Goal: Task Accomplishment & Management: Manage account settings

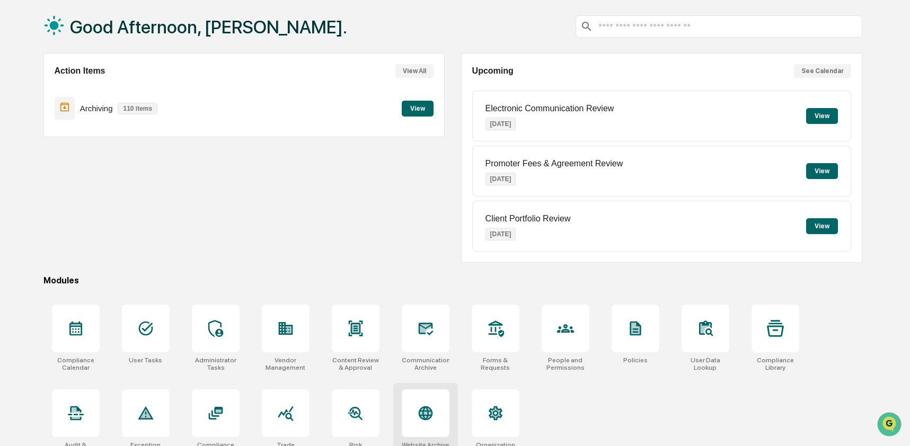
click at [432, 401] on div at bounding box center [426, 414] width 48 height 48
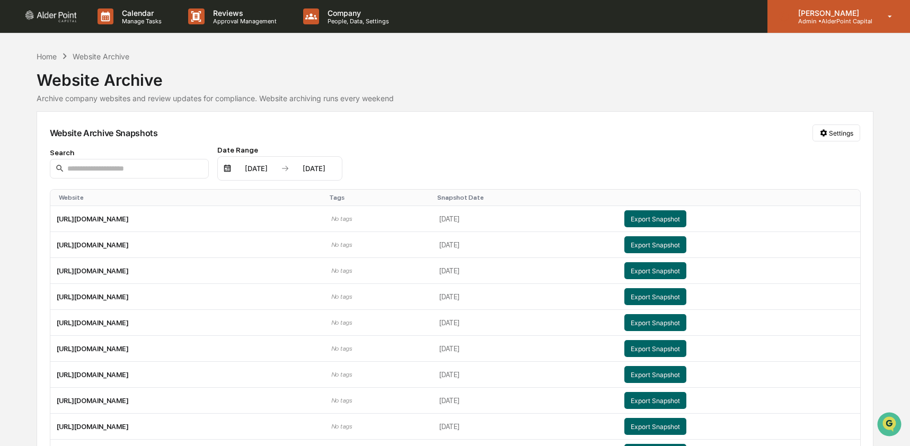
click at [839, 13] on p "[PERSON_NAME]" at bounding box center [831, 12] width 83 height 9
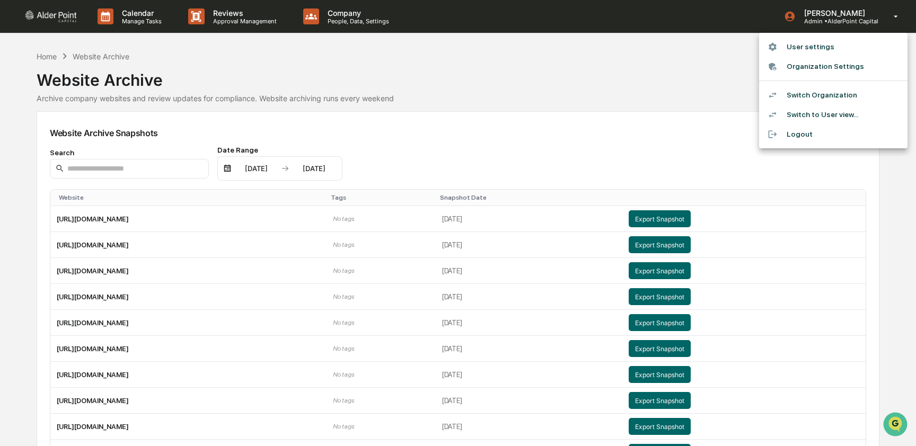
click at [852, 88] on li "Switch Organization" at bounding box center [833, 95] width 148 height 20
